Goal: Task Accomplishment & Management: Manage account settings

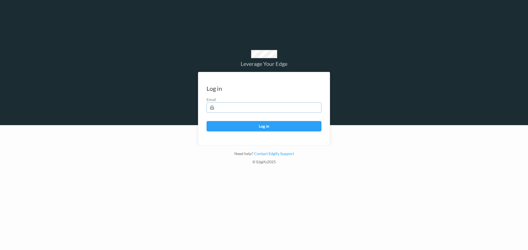
click at [237, 108] on input "text" at bounding box center [263, 107] width 115 height 10
type input "harlan.nelson@heb.com"
click at [206, 121] on button "Log in" at bounding box center [263, 126] width 115 height 10
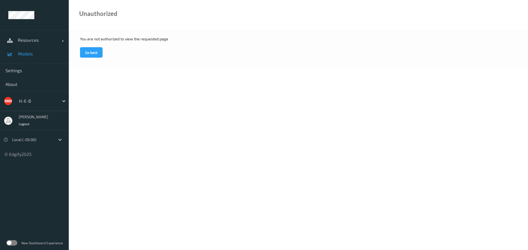
click at [28, 53] on span "Models" at bounding box center [40, 53] width 45 height 5
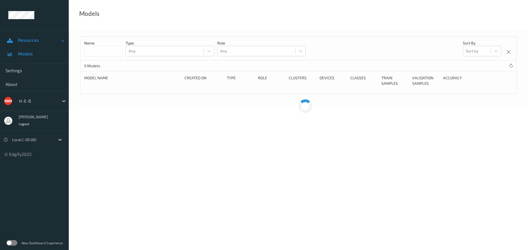
click at [37, 41] on span "Resources" at bounding box center [40, 39] width 44 height 5
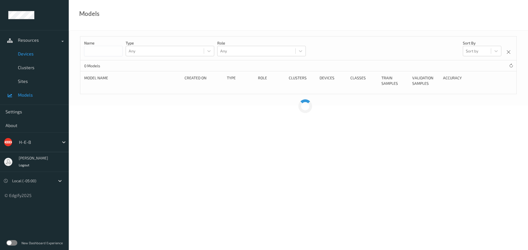
click at [30, 54] on span "Devices" at bounding box center [40, 53] width 45 height 5
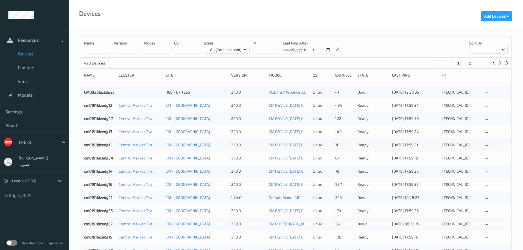
click at [100, 53] on input at bounding box center [97, 50] width 27 height 8
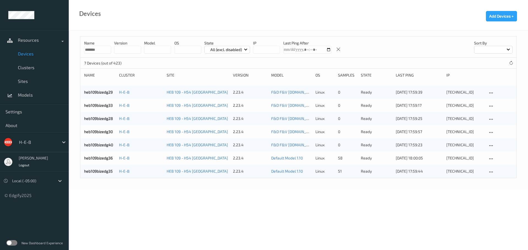
type input "*******"
click at [28, 66] on span "Clusters" at bounding box center [40, 67] width 45 height 5
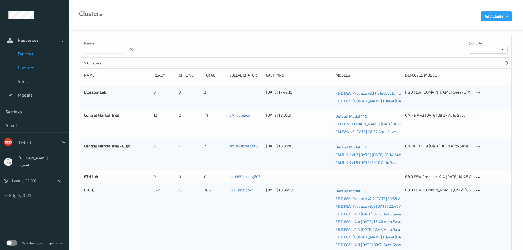
click at [27, 53] on span "Devices" at bounding box center [40, 53] width 45 height 5
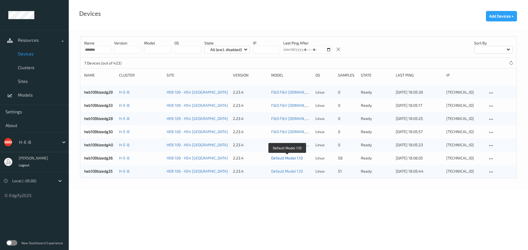
click at [295, 159] on link "Default Model 1.10" at bounding box center [287, 158] width 32 height 5
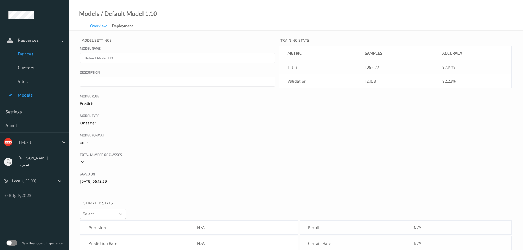
click at [27, 55] on span "Devices" at bounding box center [40, 53] width 45 height 5
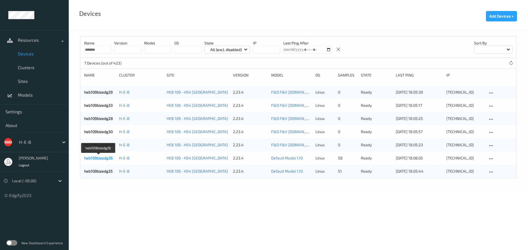
click at [98, 156] on link "heb109bizedg36" at bounding box center [98, 158] width 29 height 5
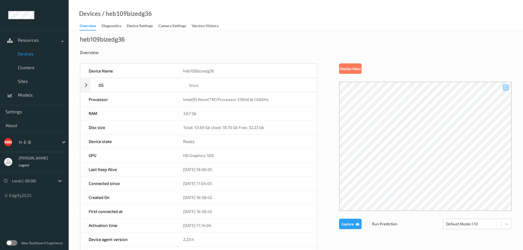
click at [25, 52] on span "Devices" at bounding box center [40, 53] width 45 height 5
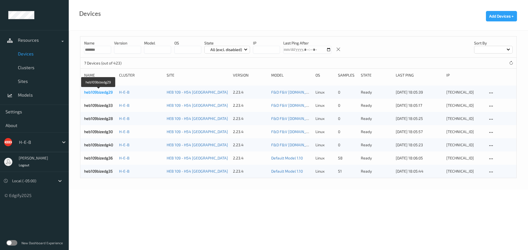
click at [107, 93] on link "heb109bizedg29" at bounding box center [98, 92] width 29 height 5
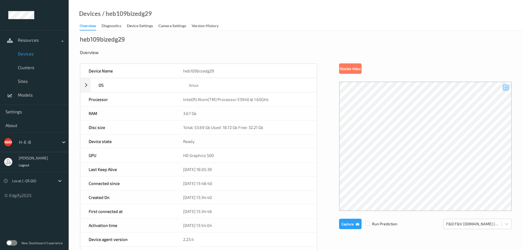
click at [28, 55] on span "Devices" at bounding box center [40, 53] width 45 height 5
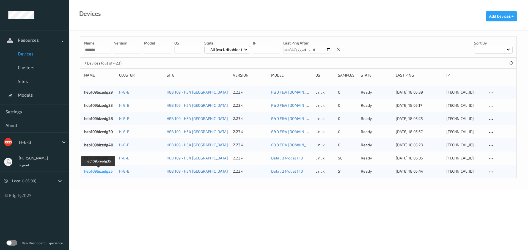
click at [98, 171] on link "heb109bizedg35" at bounding box center [98, 171] width 29 height 5
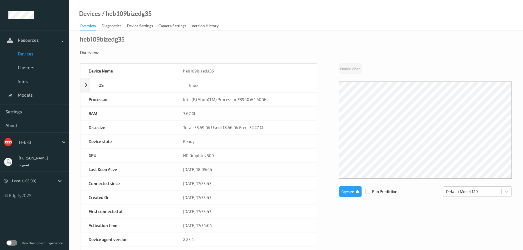
click at [90, 27] on div "Overview" at bounding box center [88, 26] width 16 height 7
click at [35, 56] on span "Devices" at bounding box center [40, 53] width 45 height 5
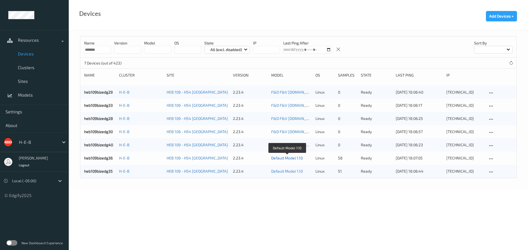
click at [287, 158] on link "Default Model 1.10" at bounding box center [287, 158] width 32 height 5
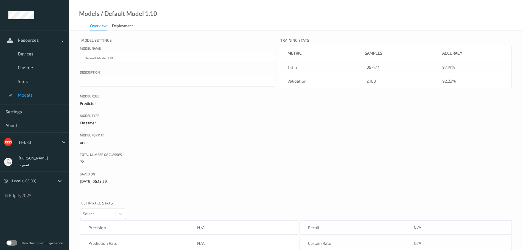
drag, startPoint x: 174, startPoint y: 145, endPoint x: 162, endPoint y: 41, distance: 104.3
click at [126, 25] on div "Deployment" at bounding box center [122, 26] width 21 height 7
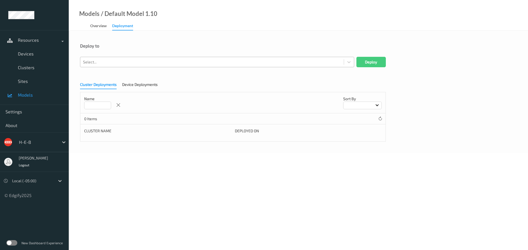
click at [123, 63] on div at bounding box center [212, 62] width 258 height 7
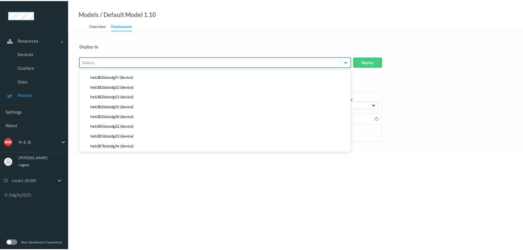
scroll to position [1181, 0]
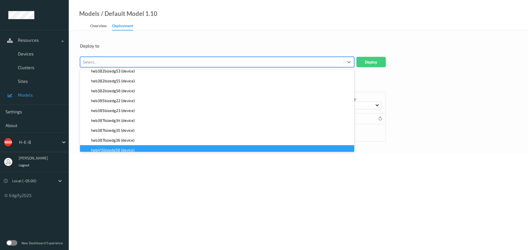
click at [161, 181] on body "Resources Devices Clusters Sites Models Settings About H-E-B [PERSON_NAME] Logo…" at bounding box center [264, 125] width 528 height 250
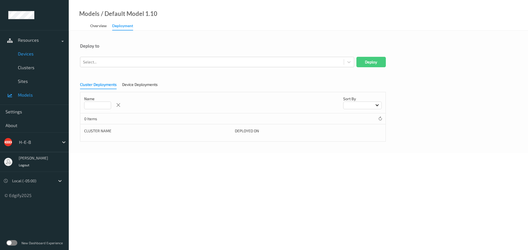
click at [31, 55] on span "Devices" at bounding box center [40, 53] width 45 height 5
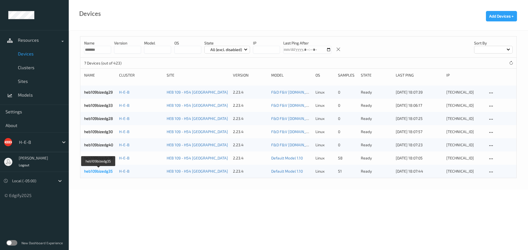
click at [107, 172] on link "heb109bizedg35" at bounding box center [98, 171] width 29 height 5
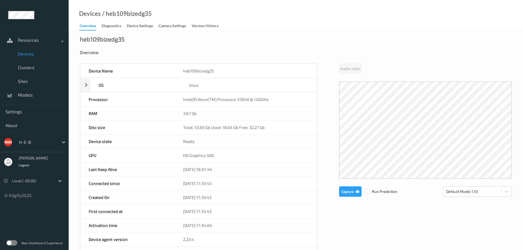
click at [85, 25] on div "Overview" at bounding box center [88, 26] width 16 height 7
click at [29, 54] on span "Devices" at bounding box center [40, 53] width 45 height 5
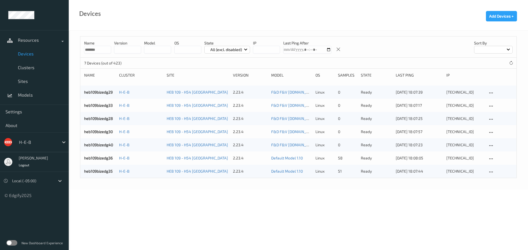
click at [30, 54] on span "Devices" at bounding box center [40, 53] width 45 height 5
click at [38, 66] on span "Clusters" at bounding box center [40, 67] width 45 height 5
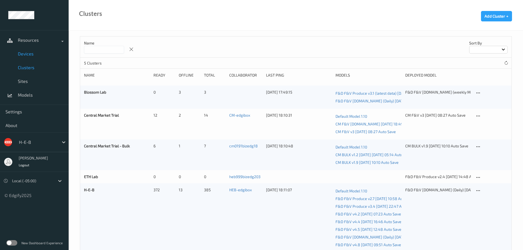
click at [30, 55] on span "Devices" at bounding box center [40, 53] width 45 height 5
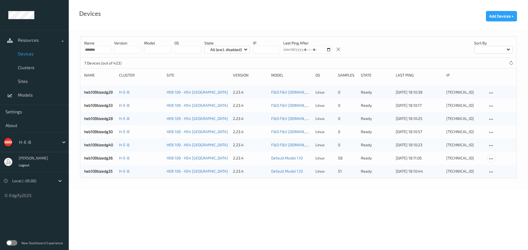
click at [491, 159] on icon at bounding box center [490, 159] width 5 height 5
click at [418, 206] on body "Resources Devices Clusters Sites Models Settings About H-E-B [PERSON_NAME] Logo…" at bounding box center [264, 125] width 528 height 250
click at [492, 146] on icon at bounding box center [490, 145] width 5 height 5
click at [493, 144] on icon at bounding box center [490, 145] width 5 height 5
click at [25, 65] on span "Clusters" at bounding box center [40, 67] width 45 height 5
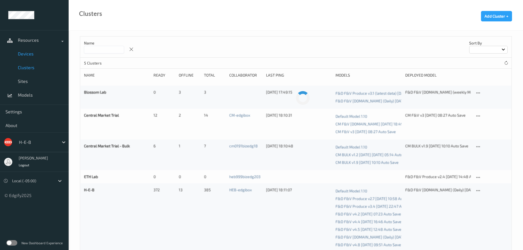
click at [29, 55] on span "Devices" at bounding box center [40, 53] width 45 height 5
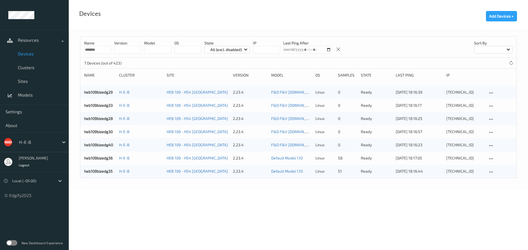
drag, startPoint x: 28, startPoint y: 66, endPoint x: 29, endPoint y: 55, distance: 11.1
click at [28, 66] on span "Clusters" at bounding box center [40, 67] width 45 height 5
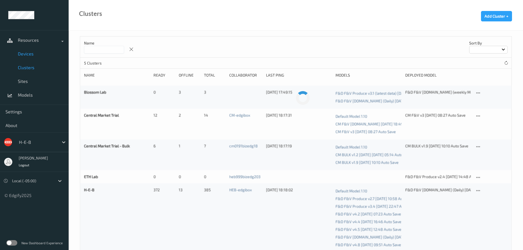
click at [29, 54] on span "Devices" at bounding box center [40, 53] width 45 height 5
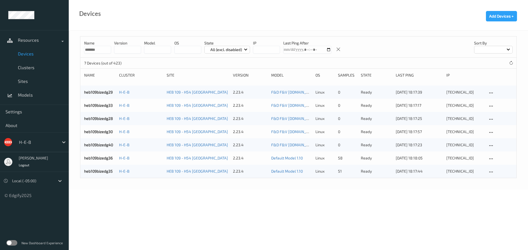
click at [88, 76] on div "Name" at bounding box center [99, 75] width 31 height 5
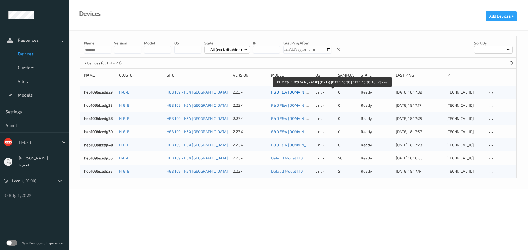
click at [289, 92] on link "F&D F&V [DOMAIN_NAME] (Daily) [DATE] 16:30 [DATE] 16:30 Auto Save" at bounding box center [332, 92] width 122 height 5
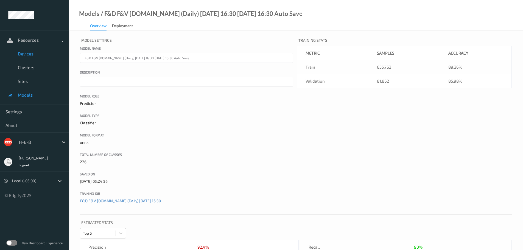
click at [28, 55] on span "Devices" at bounding box center [40, 53] width 45 height 5
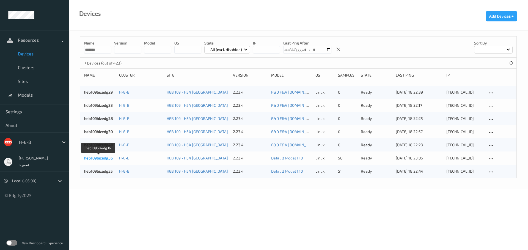
click at [100, 157] on link "heb109bizedg36" at bounding box center [98, 158] width 29 height 5
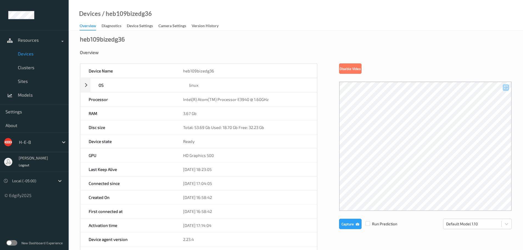
click at [26, 50] on link "Devices" at bounding box center [34, 54] width 69 height 14
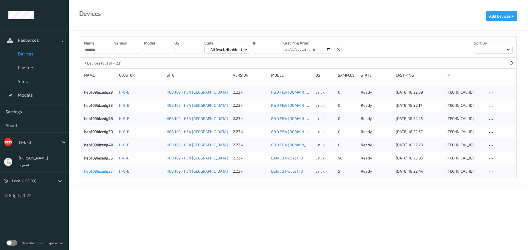
click at [105, 169] on link "heb109bizedg35" at bounding box center [98, 171] width 29 height 5
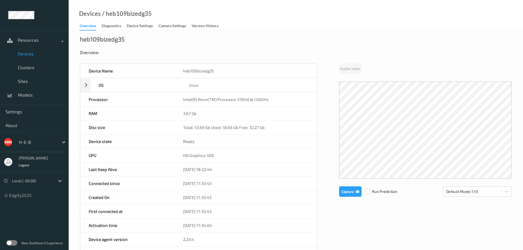
click at [29, 52] on span "Devices" at bounding box center [40, 53] width 45 height 5
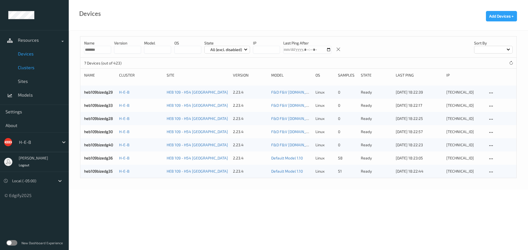
click at [33, 65] on span "Clusters" at bounding box center [40, 67] width 45 height 5
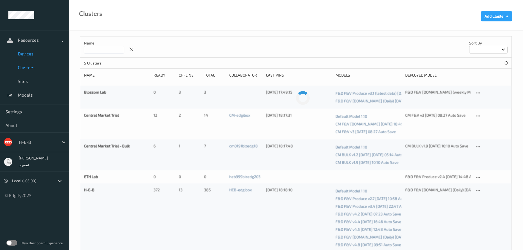
click at [31, 54] on span "Devices" at bounding box center [40, 53] width 45 height 5
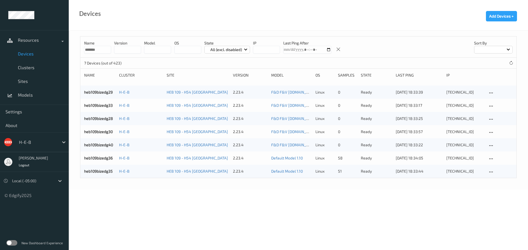
drag, startPoint x: 176, startPoint y: 213, endPoint x: 198, endPoint y: 208, distance: 23.0
click at [176, 213] on body "Resources Devices Clusters Sites Models Settings About H-E-B [PERSON_NAME] Logo…" at bounding box center [264, 125] width 528 height 250
click at [231, 208] on body "Resources Devices Clusters Sites Models Settings About H-E-B [PERSON_NAME] Logo…" at bounding box center [264, 125] width 528 height 250
drag, startPoint x: 34, startPoint y: 64, endPoint x: 34, endPoint y: 61, distance: 3.3
click at [34, 64] on link "Clusters" at bounding box center [34, 68] width 69 height 14
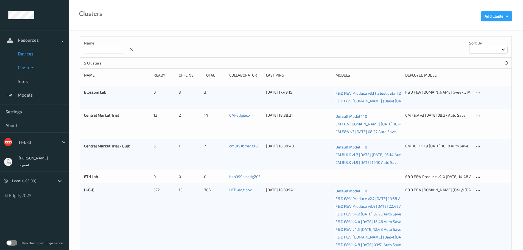
click at [32, 54] on span "Devices" at bounding box center [40, 53] width 45 height 5
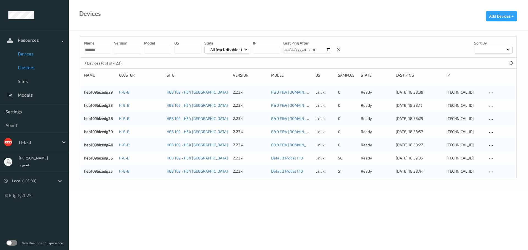
click at [29, 68] on span "Clusters" at bounding box center [40, 67] width 45 height 5
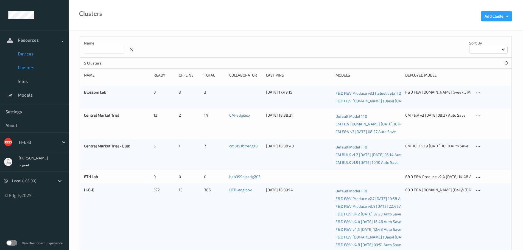
click at [30, 52] on span "Devices" at bounding box center [40, 53] width 45 height 5
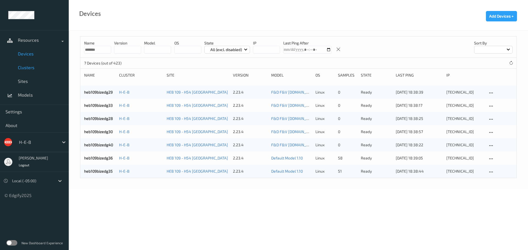
click at [32, 64] on link "Clusters" at bounding box center [34, 68] width 69 height 14
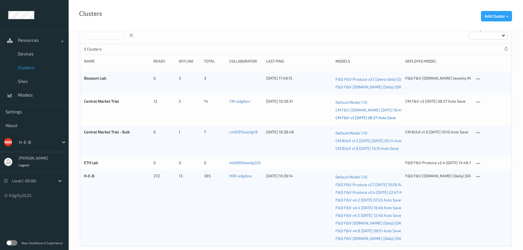
scroll to position [22, 0]
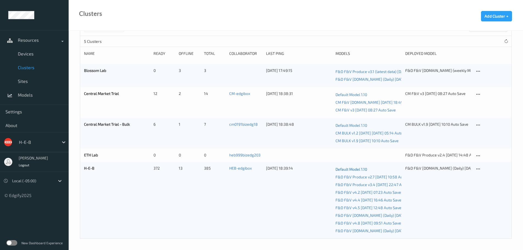
click at [360, 167] on link "Default Model 1.10" at bounding box center [369, 170] width 66 height 8
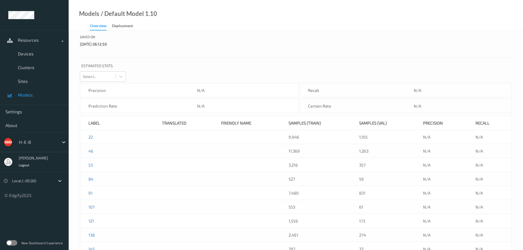
scroll to position [27, 0]
